Goal: Task Accomplishment & Management: Use online tool/utility

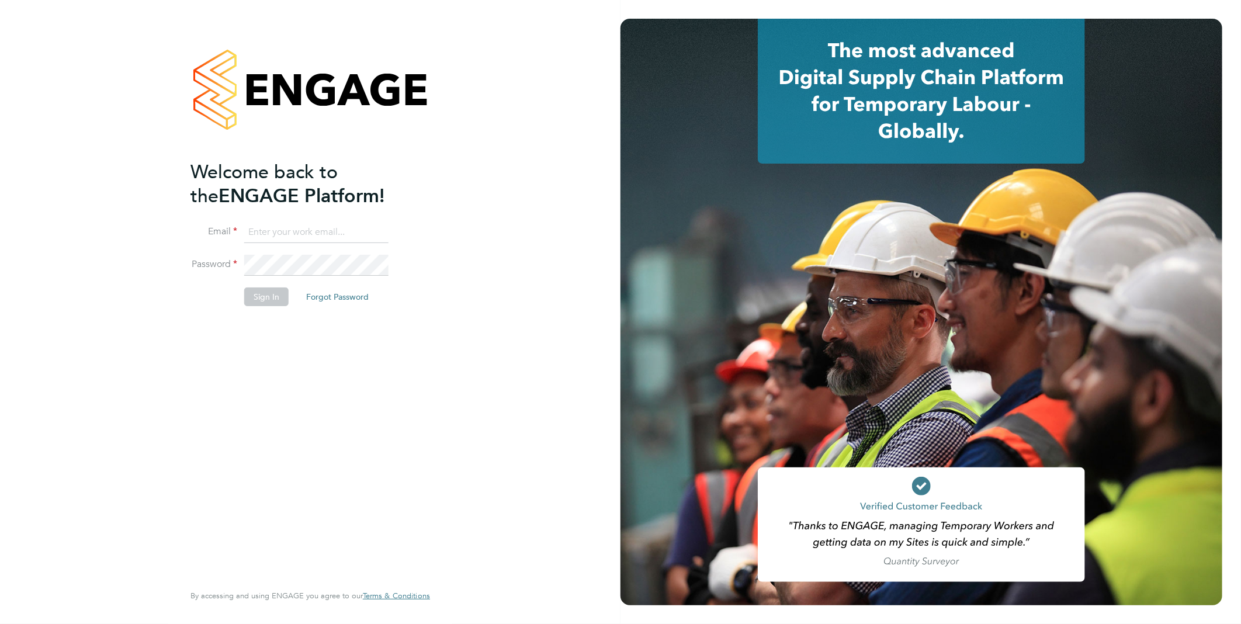
type input "[EMAIL_ADDRESS][DOMAIN_NAME]"
click at [259, 302] on button "Sign In" at bounding box center [266, 297] width 44 height 19
